Goal: Task Accomplishment & Management: Complete application form

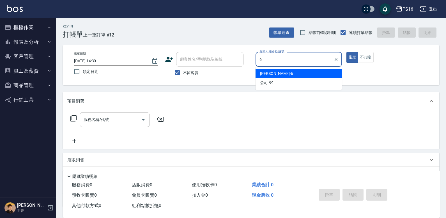
type input "[PERSON_NAME]-6"
type button "true"
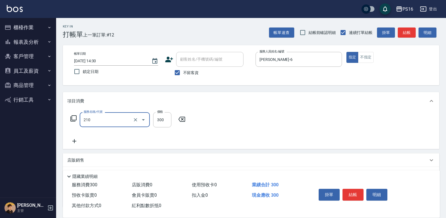
type input "[PERSON_NAME]洗髮精(210)"
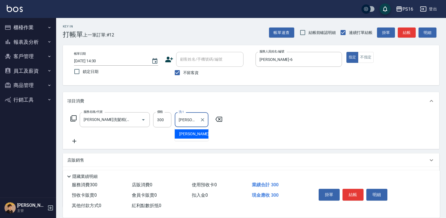
type input "[PERSON_NAME]-21"
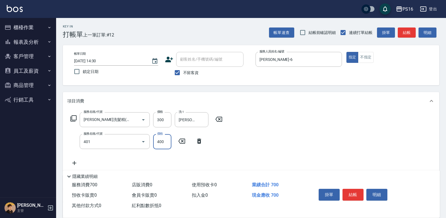
type input "剪髮(401)"
type input "300"
type input "染髮(501)"
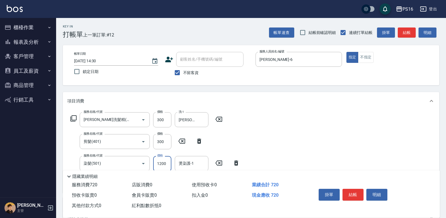
type input "1200"
type input "[PERSON_NAME]-21"
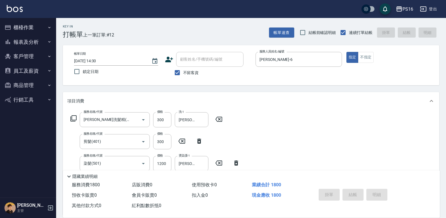
type input "[DATE] 15:48"
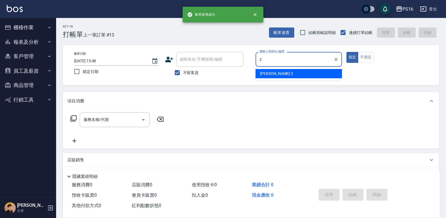
type input "[PERSON_NAME]-2"
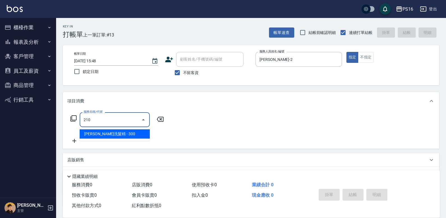
type input "[PERSON_NAME]洗髮精(210)"
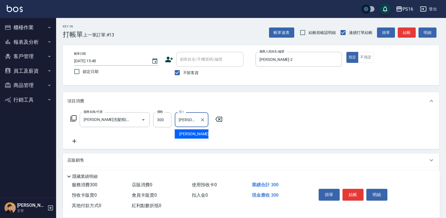
type input "[PERSON_NAME]-24"
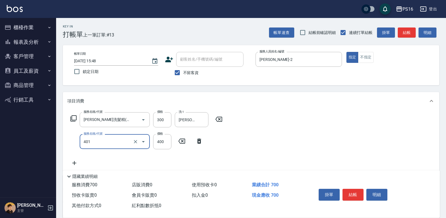
type input "剪髮(401)"
type input "300"
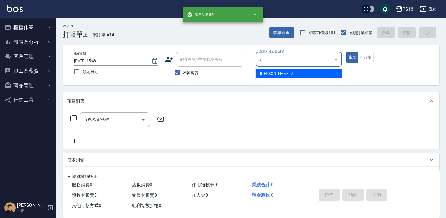
type input "[PERSON_NAME]-7"
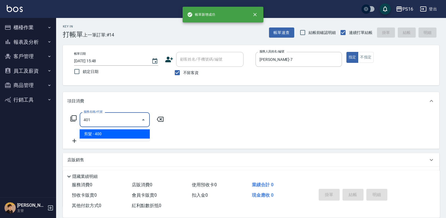
type input "剪髮(401)"
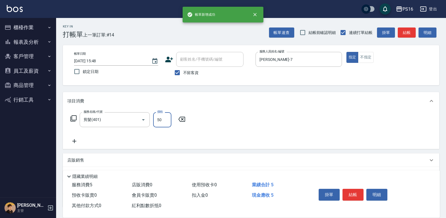
type input "50"
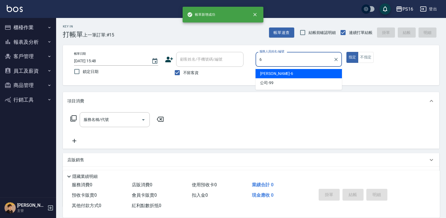
type input "[PERSON_NAME]-6"
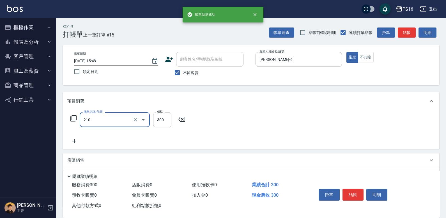
type input "[PERSON_NAME]洗髮精(210)"
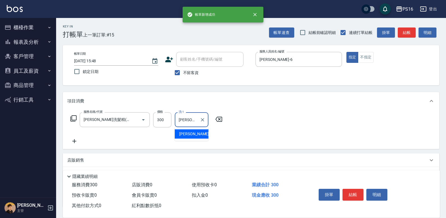
type input "[PERSON_NAME]-3"
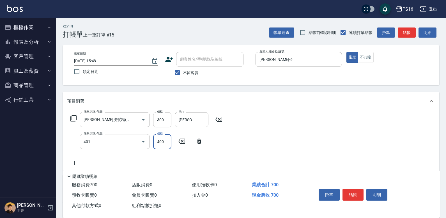
type input "剪髮(401)"
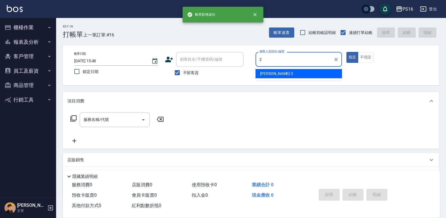
type input "[PERSON_NAME]-2"
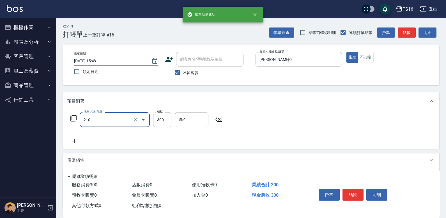
type input "[PERSON_NAME]洗髮精(210)"
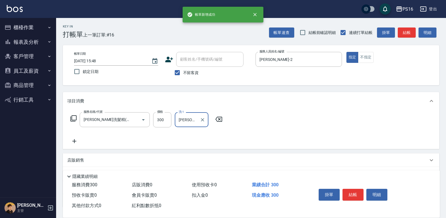
type input "[PERSON_NAME]-20"
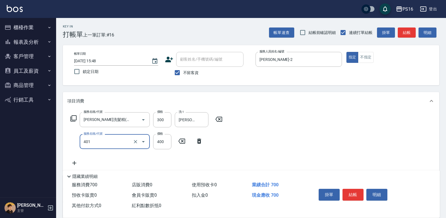
type input "剪髮(401)"
type input "250"
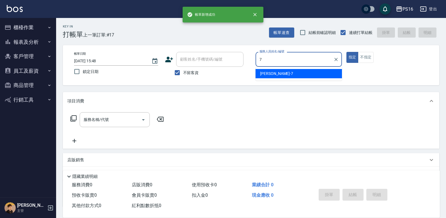
type input "[PERSON_NAME]-7"
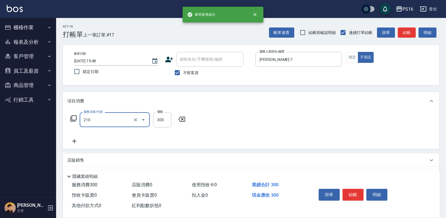
type input "[PERSON_NAME]洗髮精(210)"
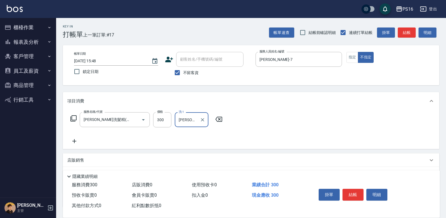
type input "[PERSON_NAME]-20"
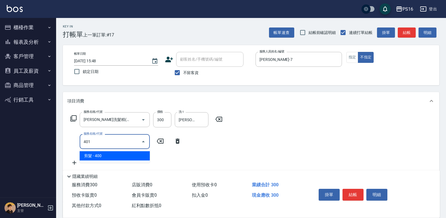
type input "剪髮(401)"
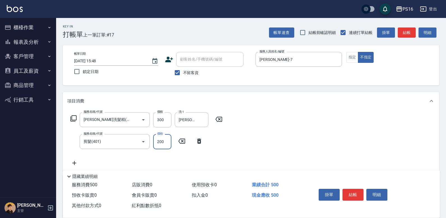
type input "200"
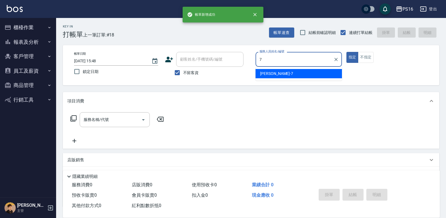
type input "[PERSON_NAME]-7"
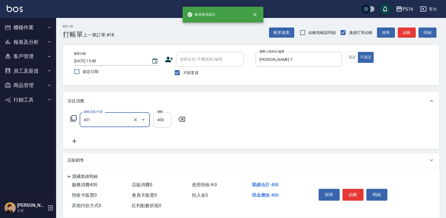
type input "剪髮(401)"
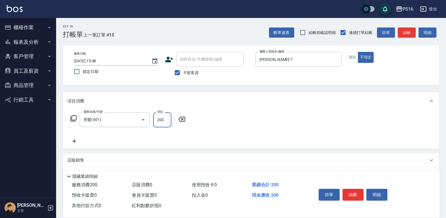
type input "200"
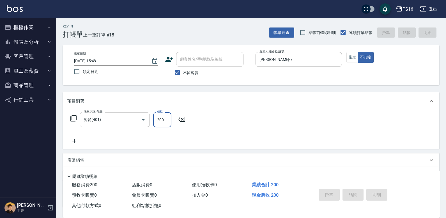
type input "[DATE] 15:49"
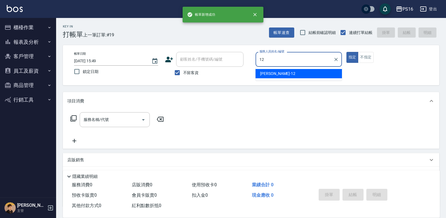
type input "[PERSON_NAME]-12"
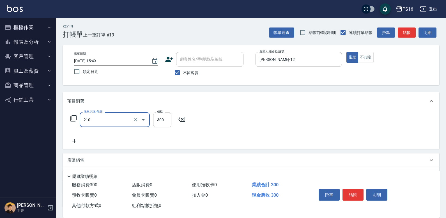
type input "[PERSON_NAME]洗髮精(210)"
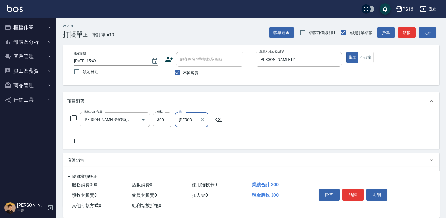
type input "[PERSON_NAME]-12"
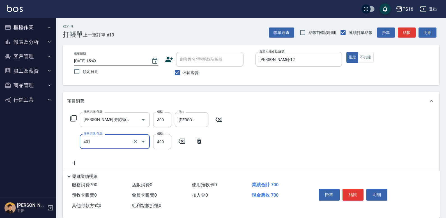
type input "剪髮(401)"
type input "300"
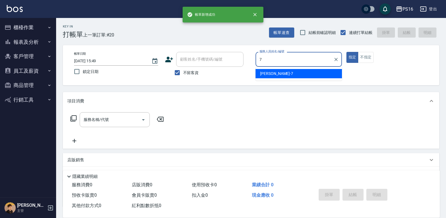
type input "[PERSON_NAME]-7"
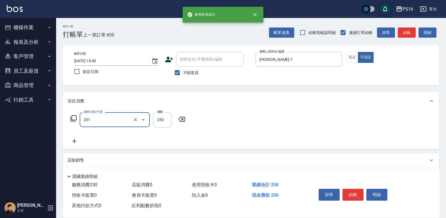
type input "洗髮(201)"
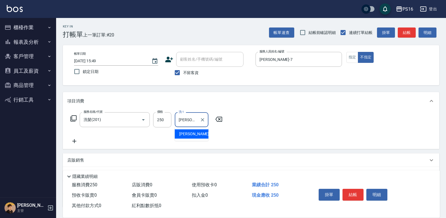
type input "[PERSON_NAME]-3"
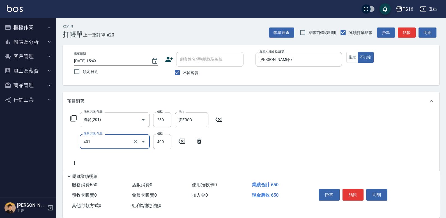
type input "剪髮(401)"
type input "150"
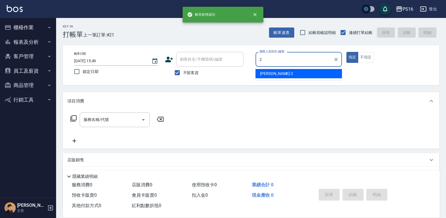
type input "[PERSON_NAME]-2"
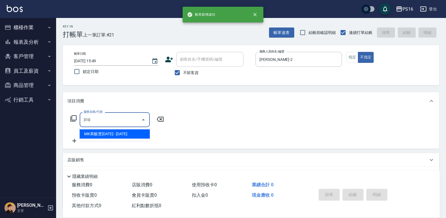
type input "MK果酸燙2000(310)"
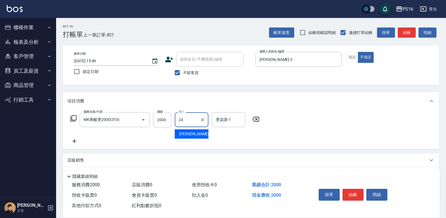
type input "[PERSON_NAME]-24"
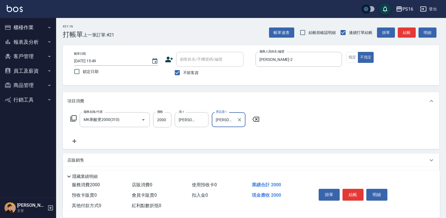
type input "[PERSON_NAME]-24"
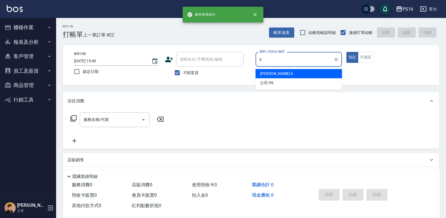
type input "[PERSON_NAME]-6"
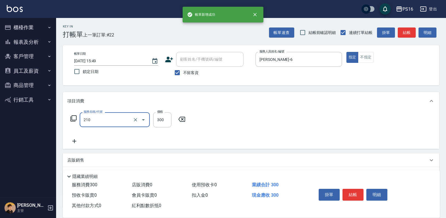
type input "[PERSON_NAME]洗髮精(210)"
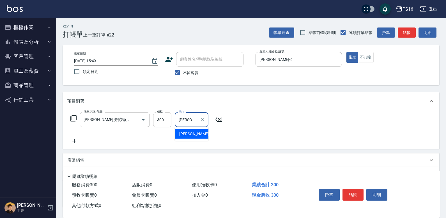
type input "[PERSON_NAME]-20"
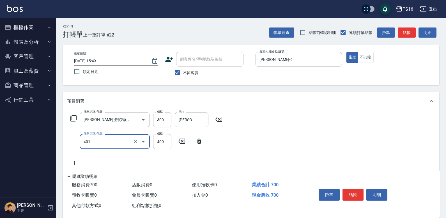
type input "剪髮(401)"
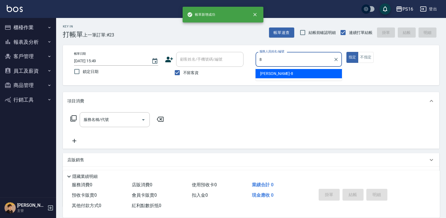
type input "[PERSON_NAME]-8"
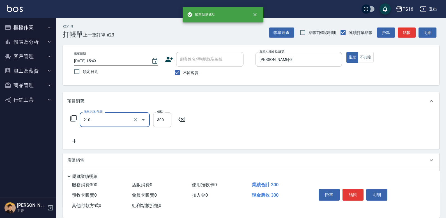
type input "[PERSON_NAME]洗髮精(210)"
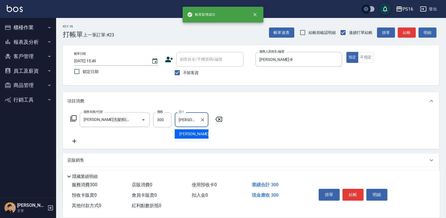
type input "[PERSON_NAME]-28"
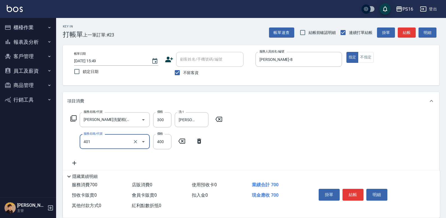
type input "剪髮(401)"
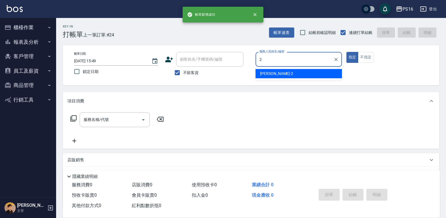
type input "[PERSON_NAME]-2"
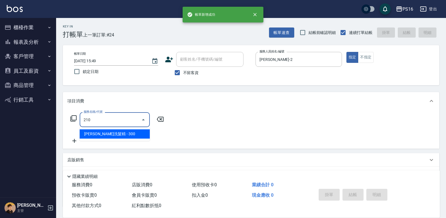
type input "[PERSON_NAME]洗髮精(210)"
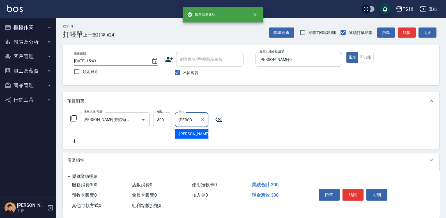
type input "[PERSON_NAME]-24"
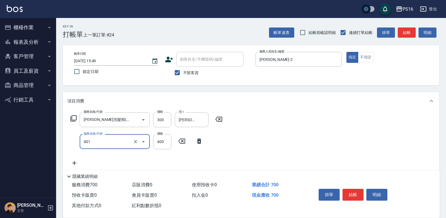
type input "剪髮(401)"
type input "300"
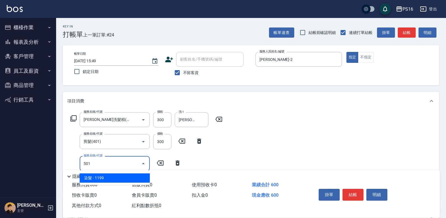
type input "染髮(501)"
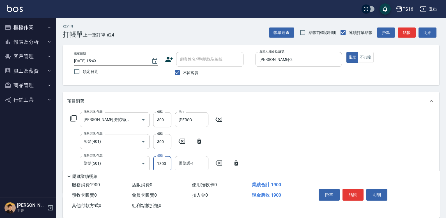
type input "1300"
type input "[PERSON_NAME]-24"
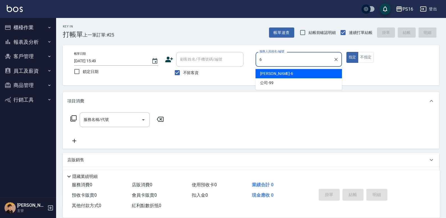
type input "[PERSON_NAME]-6"
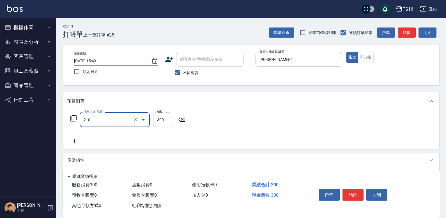
type input "[PERSON_NAME]洗髮精(210)"
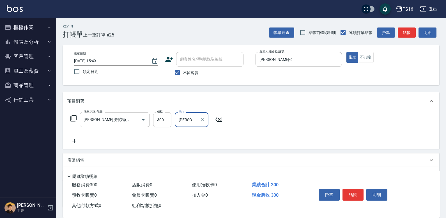
type input "[PERSON_NAME]-24"
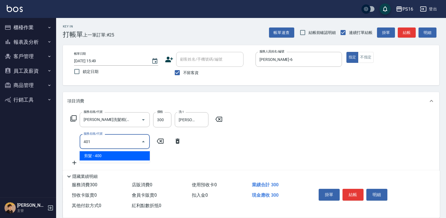
type input "剪髮(401)"
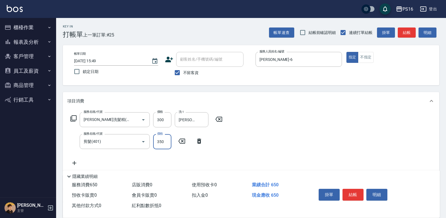
type input "350"
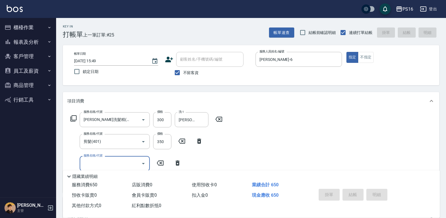
type input "[DATE] 16:10"
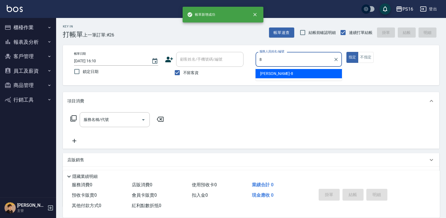
type input "[PERSON_NAME]-8"
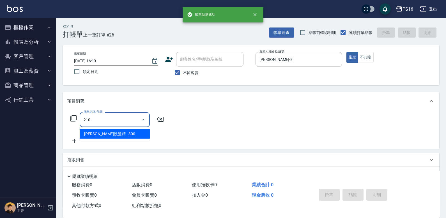
type input "[PERSON_NAME]洗髮精(210)"
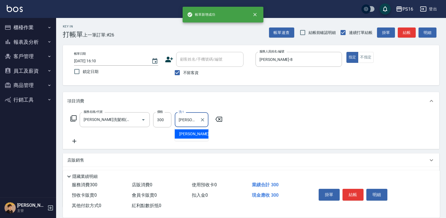
type input "[PERSON_NAME]-28"
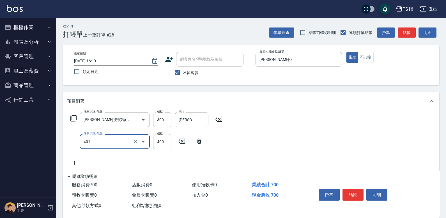
type input "剪髮(401)"
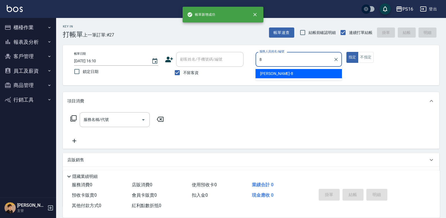
type input "[PERSON_NAME]-8"
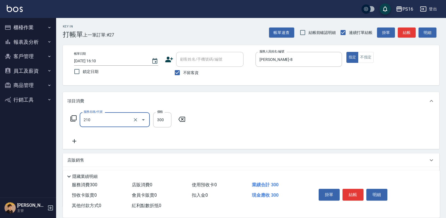
type input "[PERSON_NAME]洗髮精(210)"
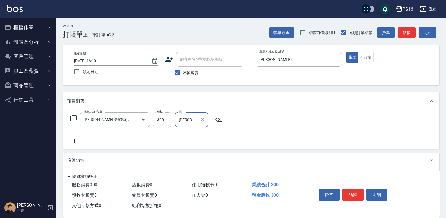
type input "[PERSON_NAME]-20"
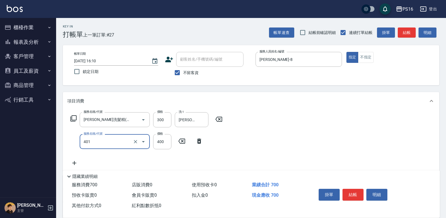
type input "剪髮(401)"
type input "300"
